Goal: Book appointment/travel/reservation

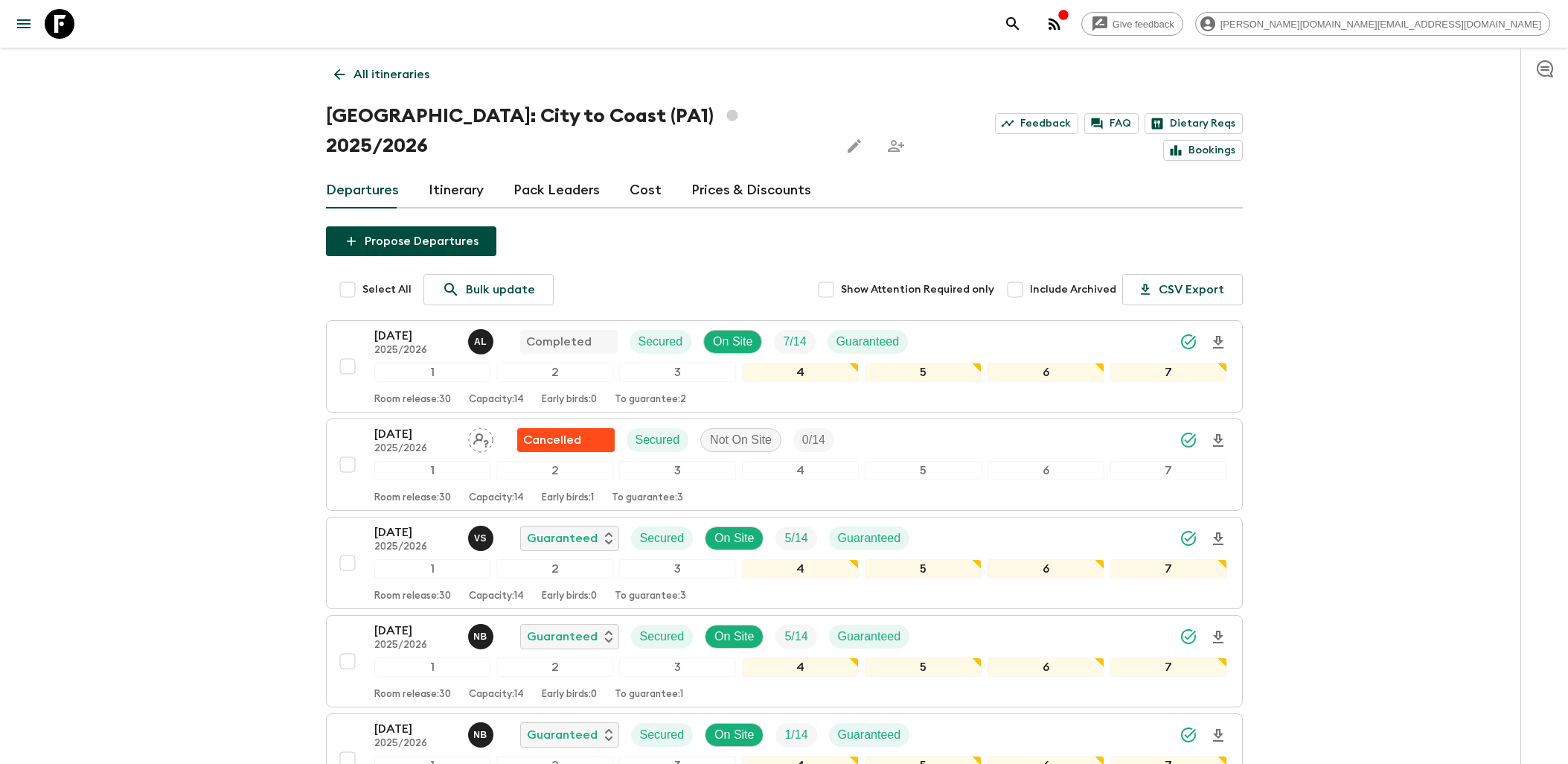
scroll to position [165, 0]
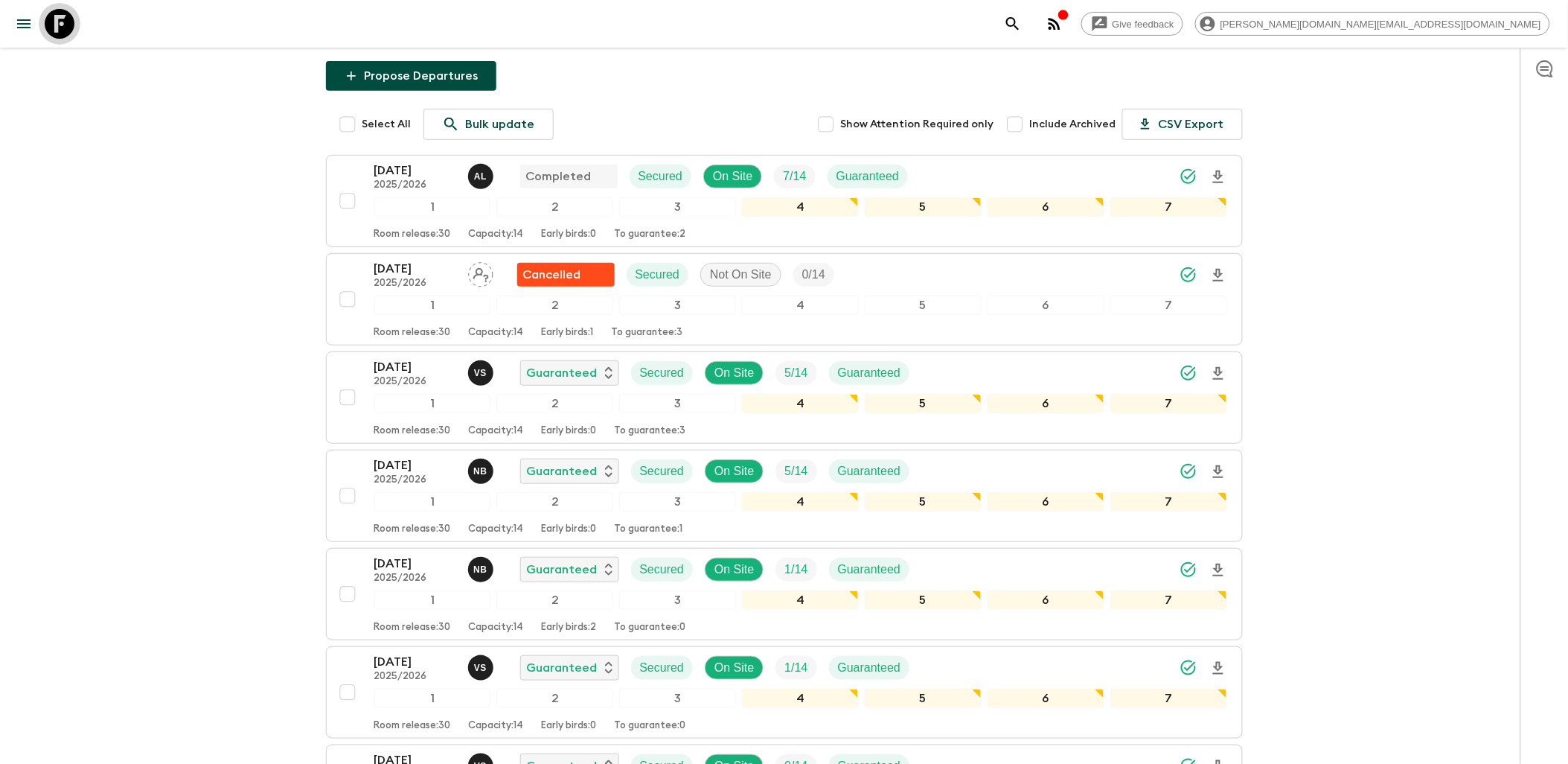
click at [68, 23] on icon at bounding box center [59, 23] width 30 height 30
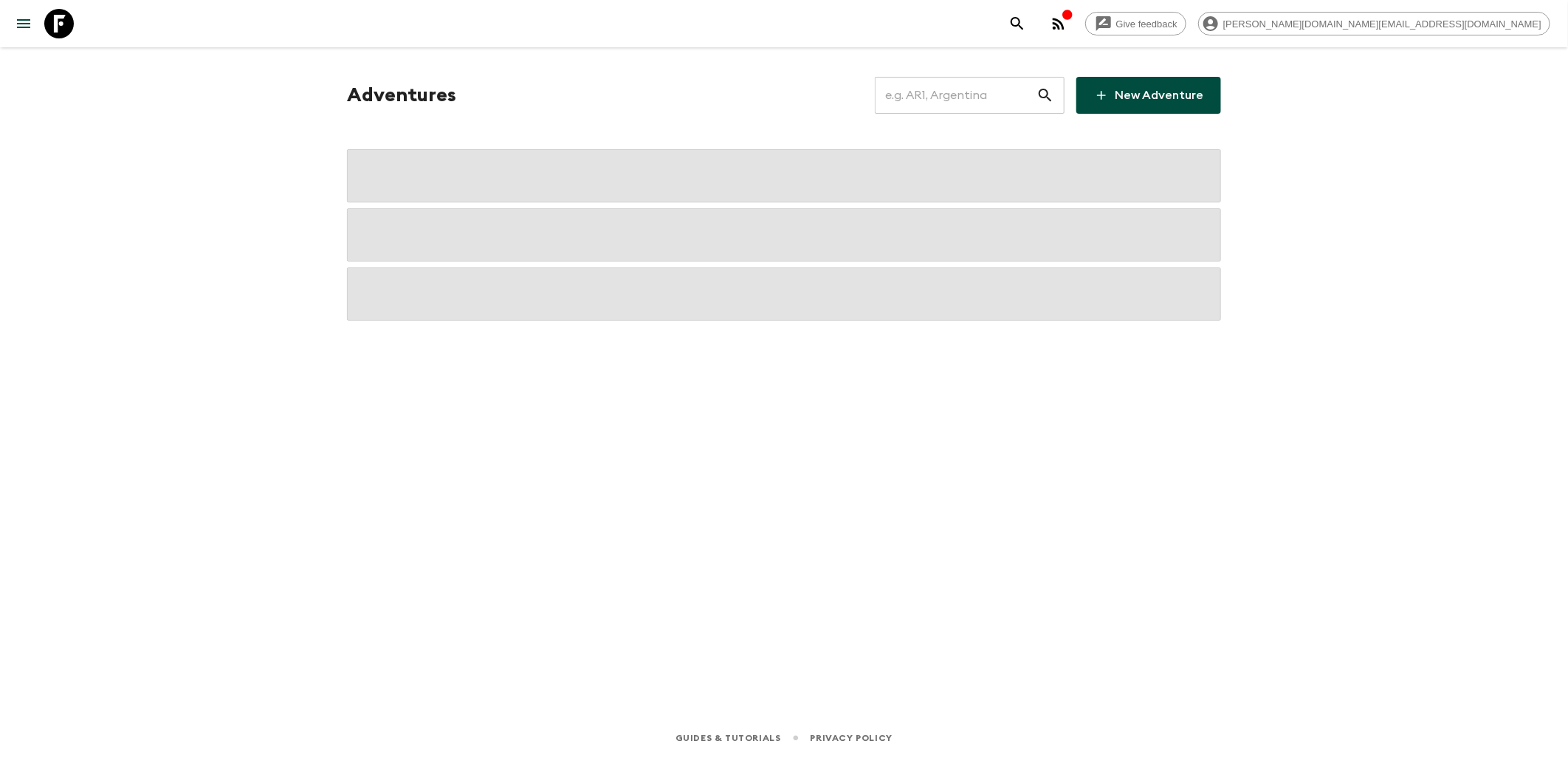
click at [945, 93] on input "text" at bounding box center [955, 95] width 162 height 42
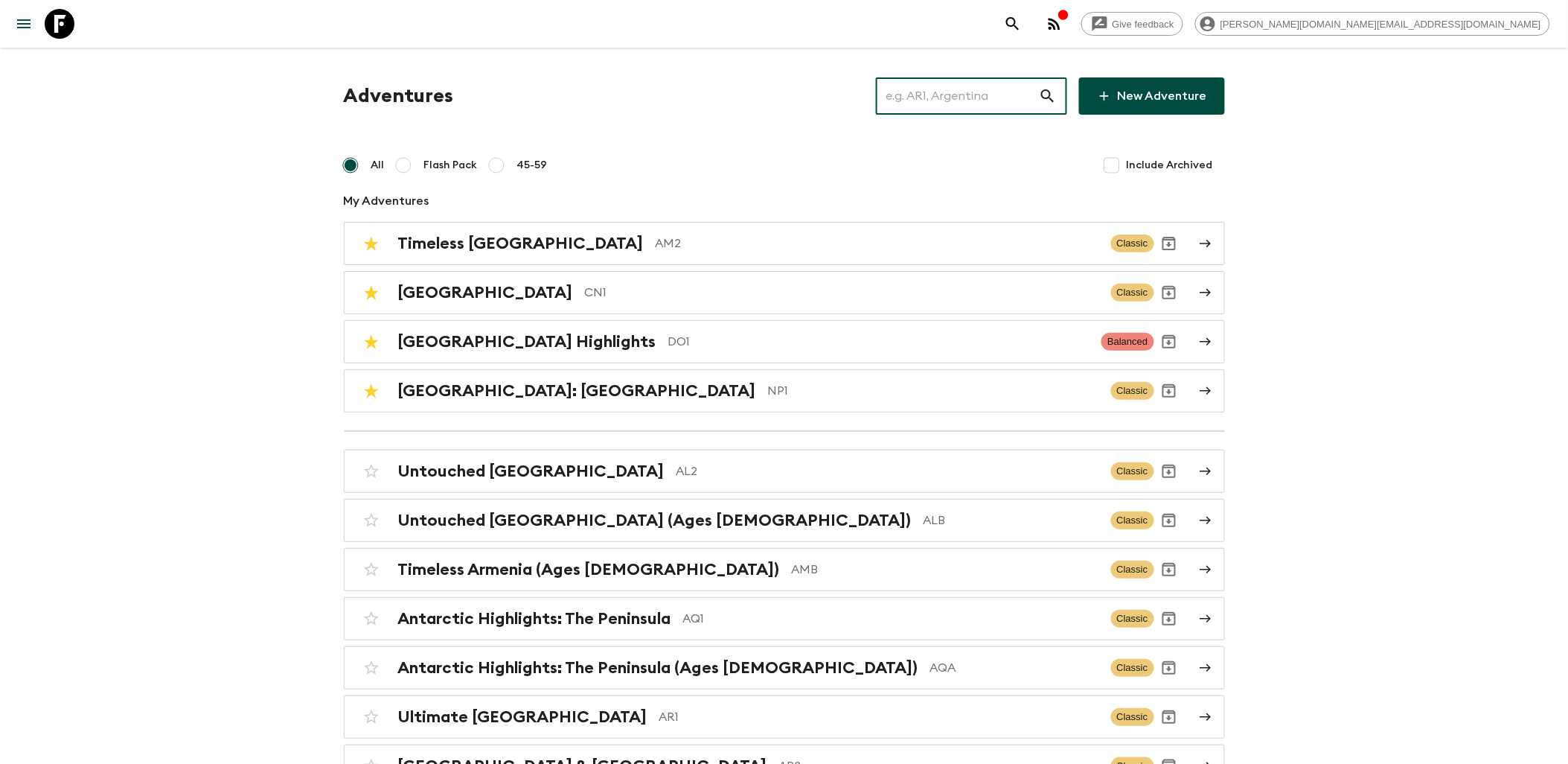
type input "o"
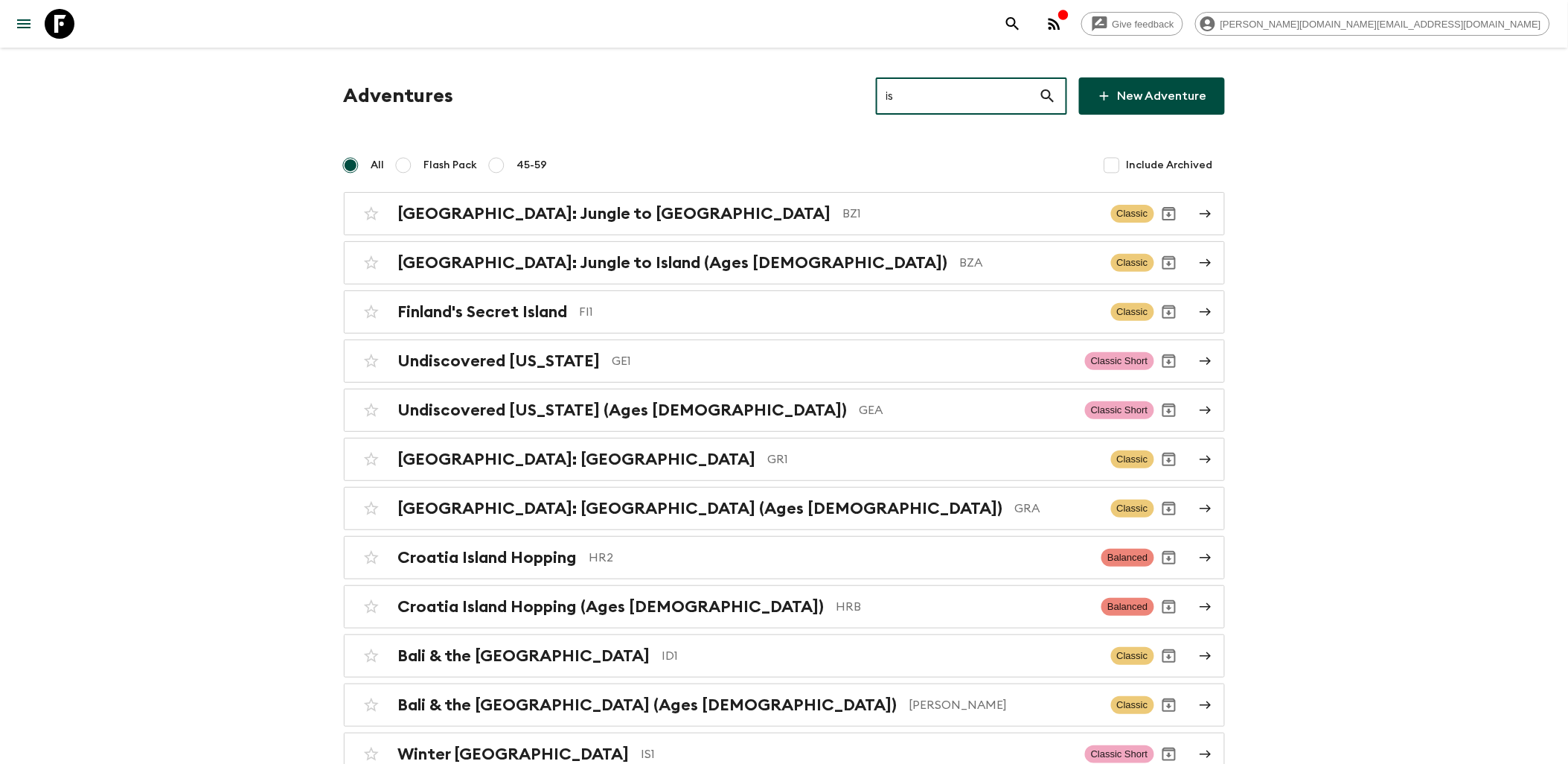
type input "is1"
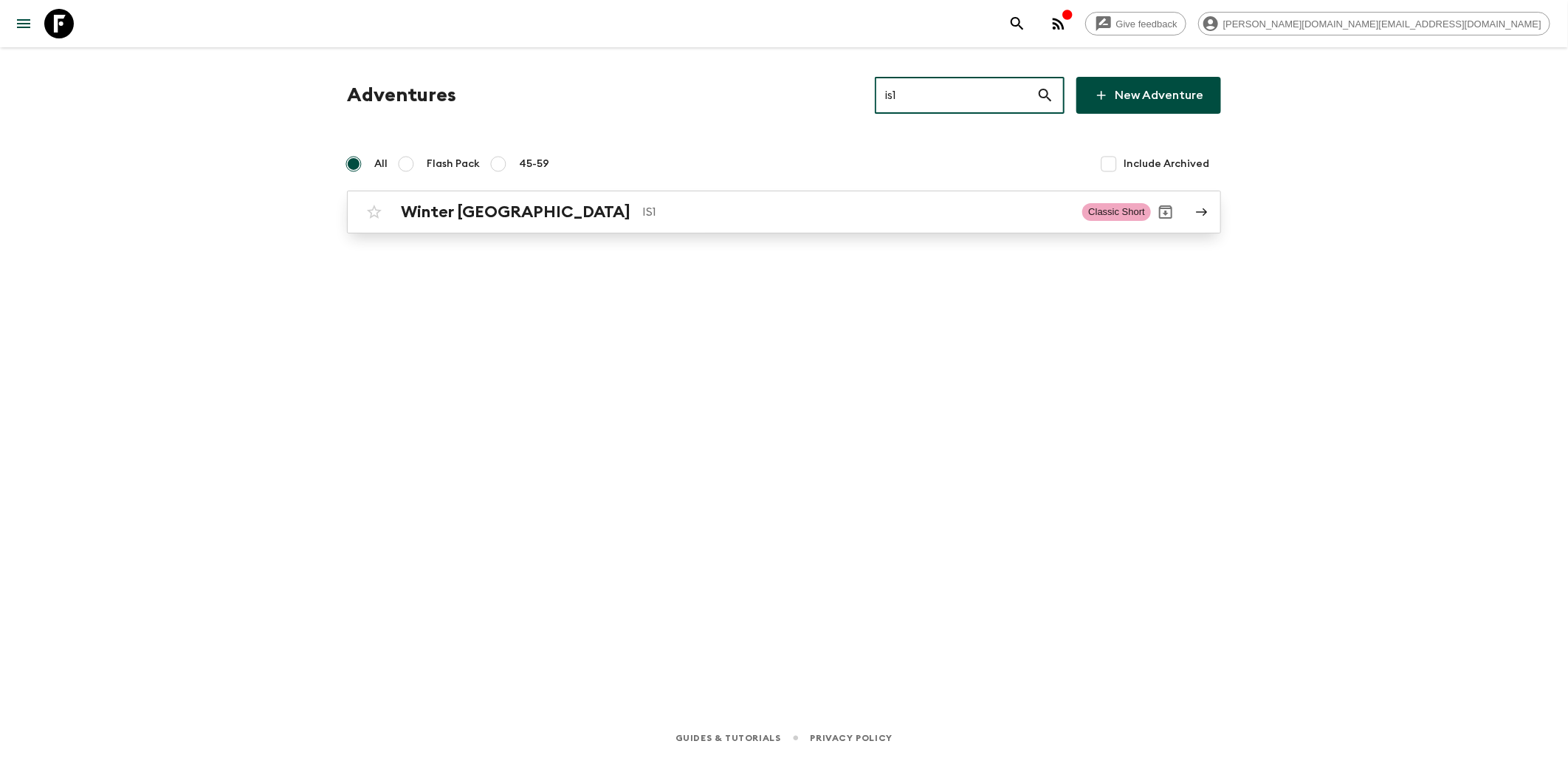
click at [642, 204] on p "IS1" at bounding box center [856, 212] width 428 height 18
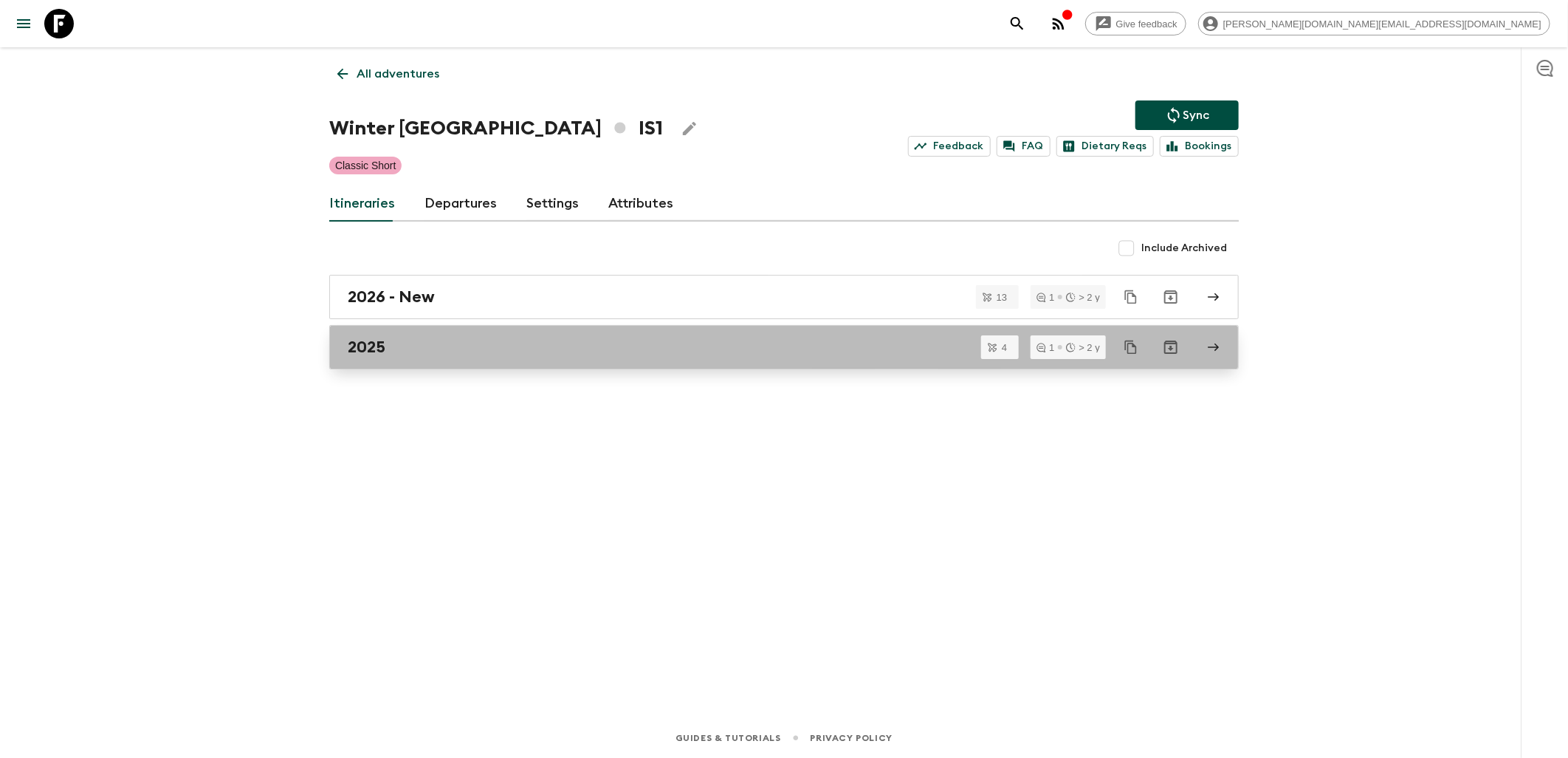
click at [407, 344] on div "2025" at bounding box center [770, 347] width 844 height 20
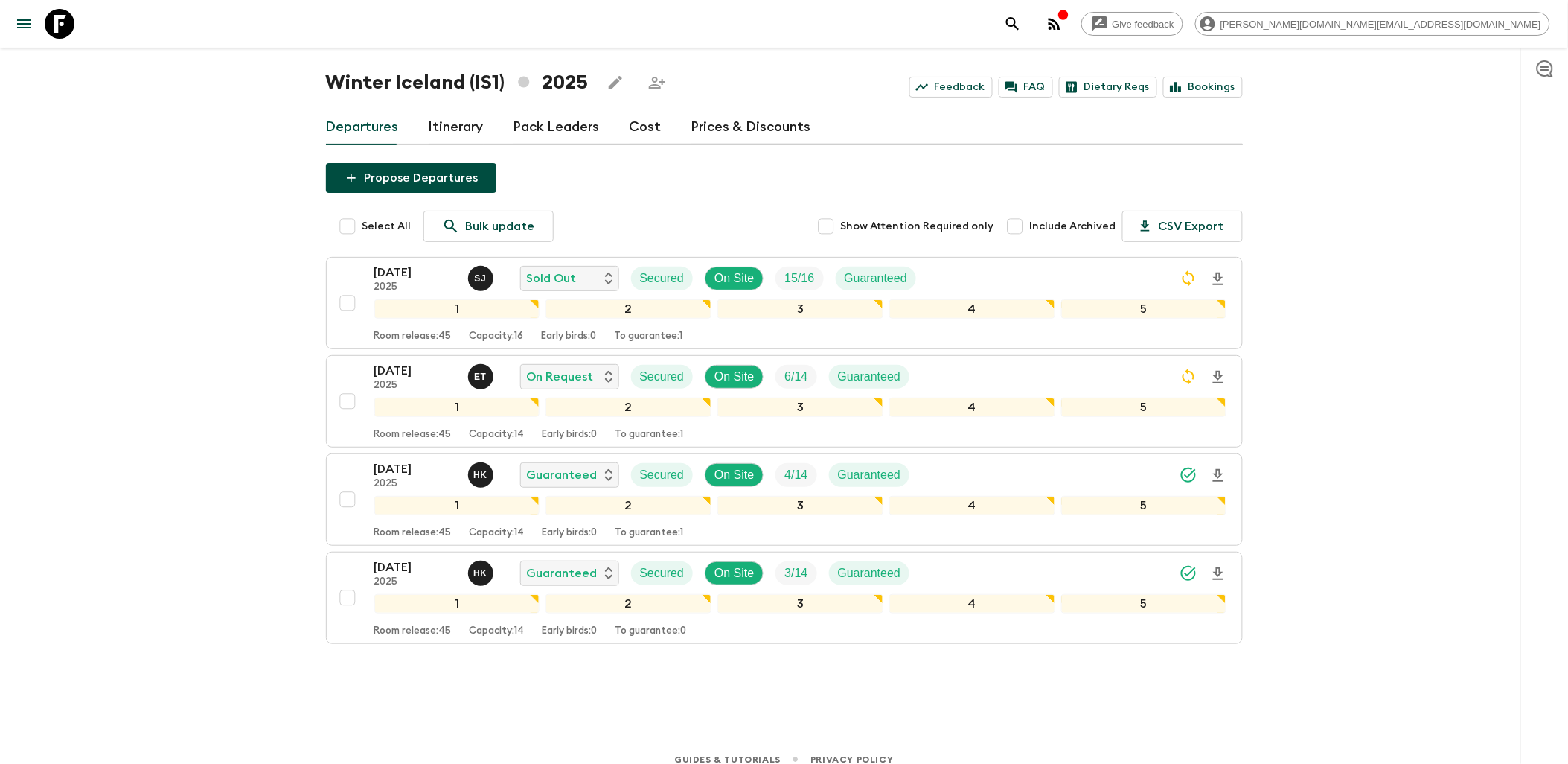
scroll to position [49, 0]
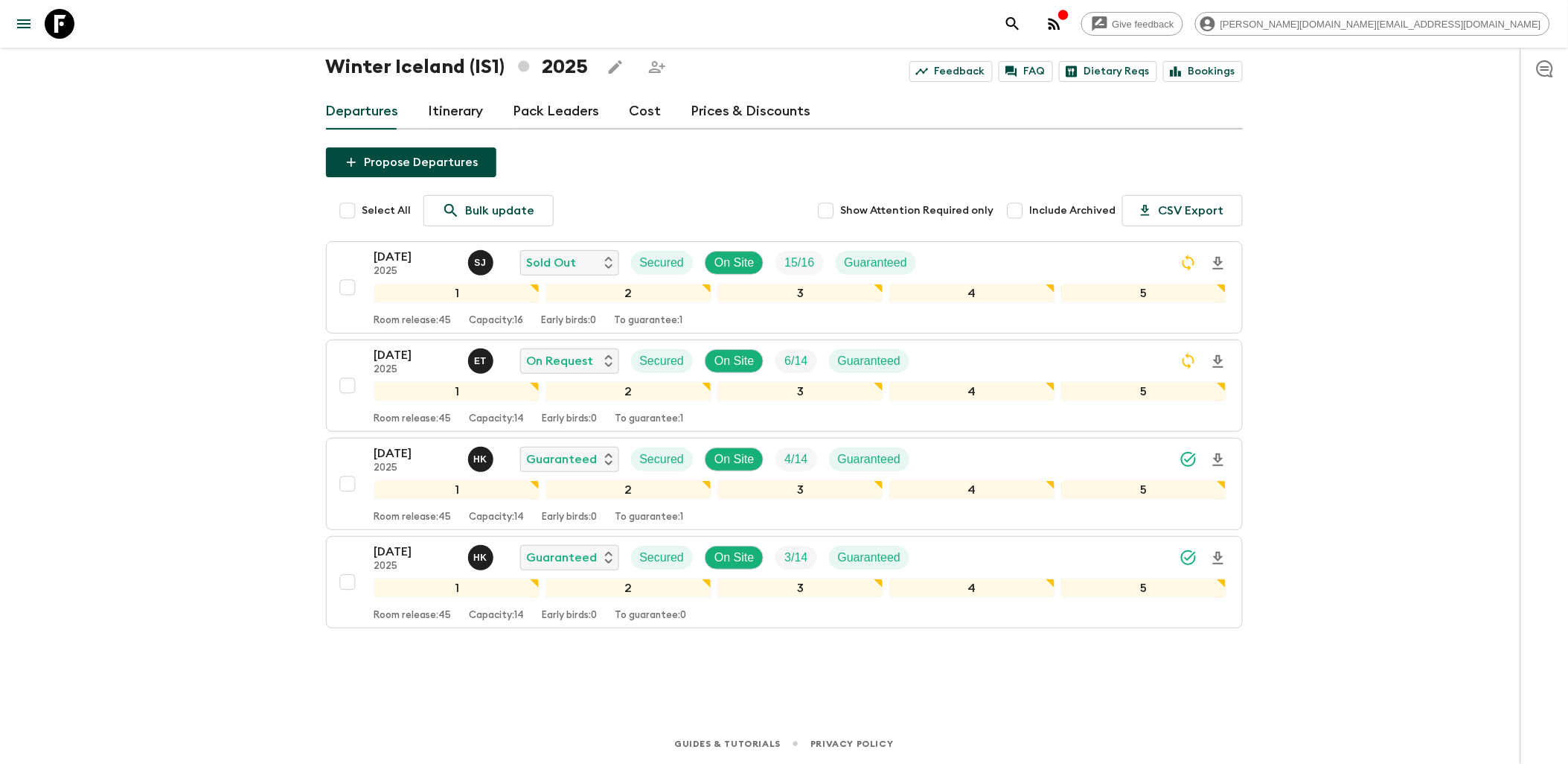
click at [74, 22] on link at bounding box center [59, 23] width 42 height 42
